Goal: Information Seeking & Learning: Learn about a topic

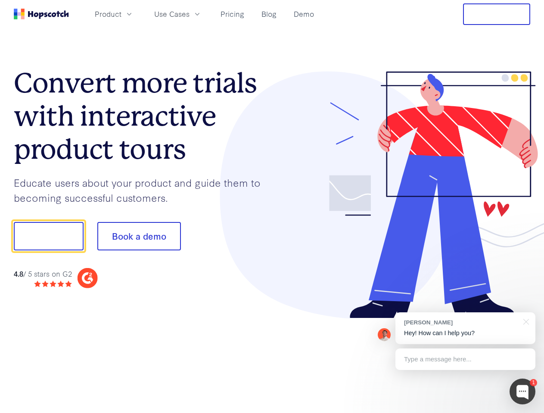
click at [272, 207] on div at bounding box center [401, 195] width 258 height 248
click at [121, 14] on span "Product" at bounding box center [108, 14] width 27 height 11
click at [189, 14] on span "Use Cases" at bounding box center [171, 14] width 35 height 11
click at [496, 14] on button "Free Trial" at bounding box center [496, 14] width 67 height 22
click at [48, 236] on button "Show me!" at bounding box center [49, 236] width 70 height 28
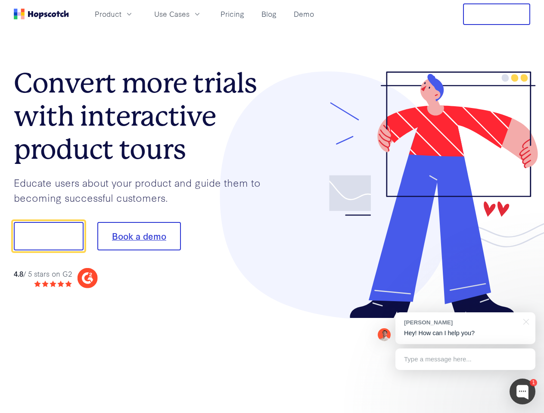
click at [139, 236] on button "Book a demo" at bounding box center [139, 236] width 84 height 28
click at [522, 392] on div at bounding box center [522, 392] width 26 height 26
click at [465, 328] on div at bounding box center [454, 235] width 161 height 287
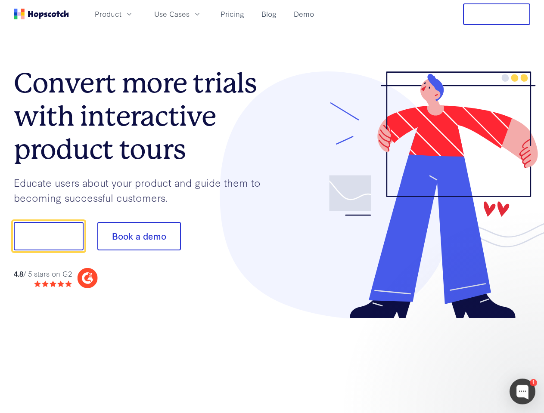
click at [524, 321] on div at bounding box center [454, 235] width 161 height 287
click at [465, 359] on div at bounding box center [454, 293] width 161 height 172
